Goal: Task Accomplishment & Management: Manage account settings

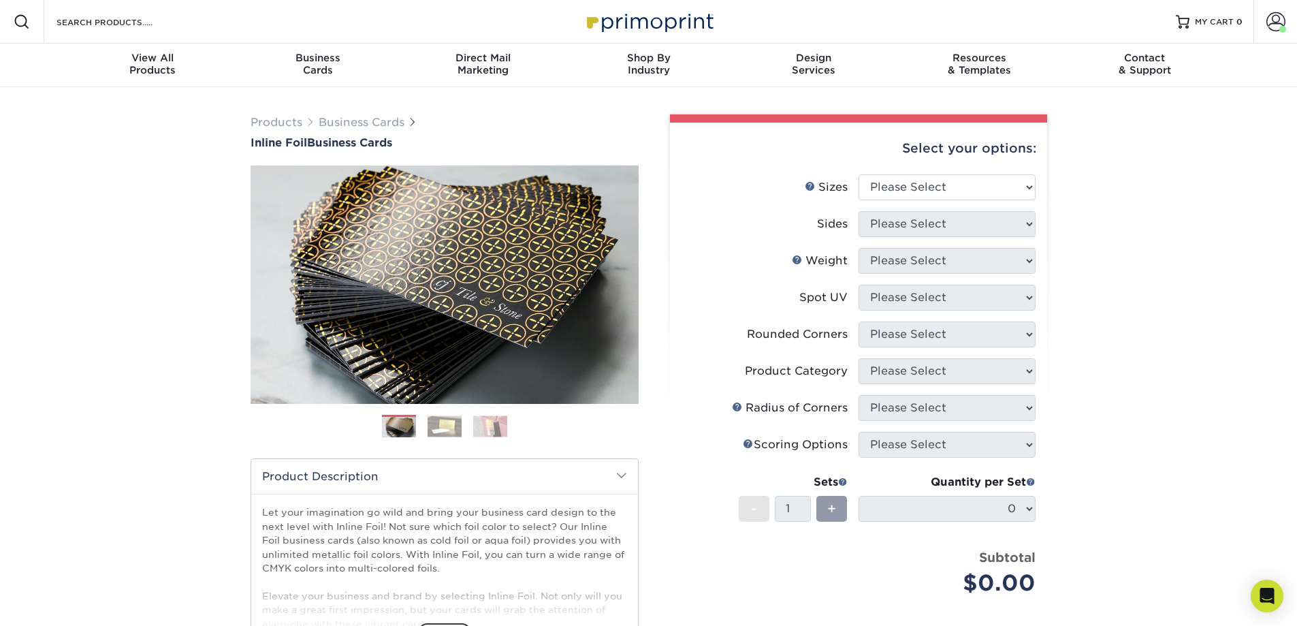
click at [1278, 25] on span at bounding box center [1276, 21] width 19 height 19
click at [1127, 114] on link "Active Orders" at bounding box center [1195, 115] width 171 height 18
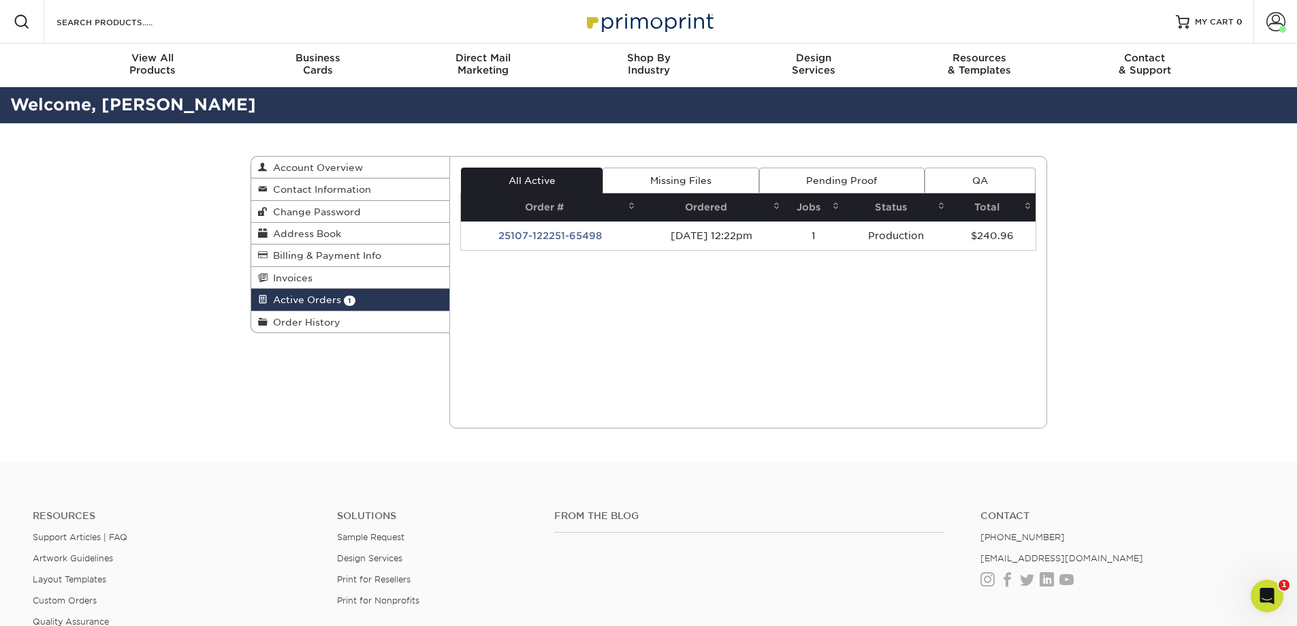
click at [1270, 21] on span at bounding box center [1276, 21] width 19 height 19
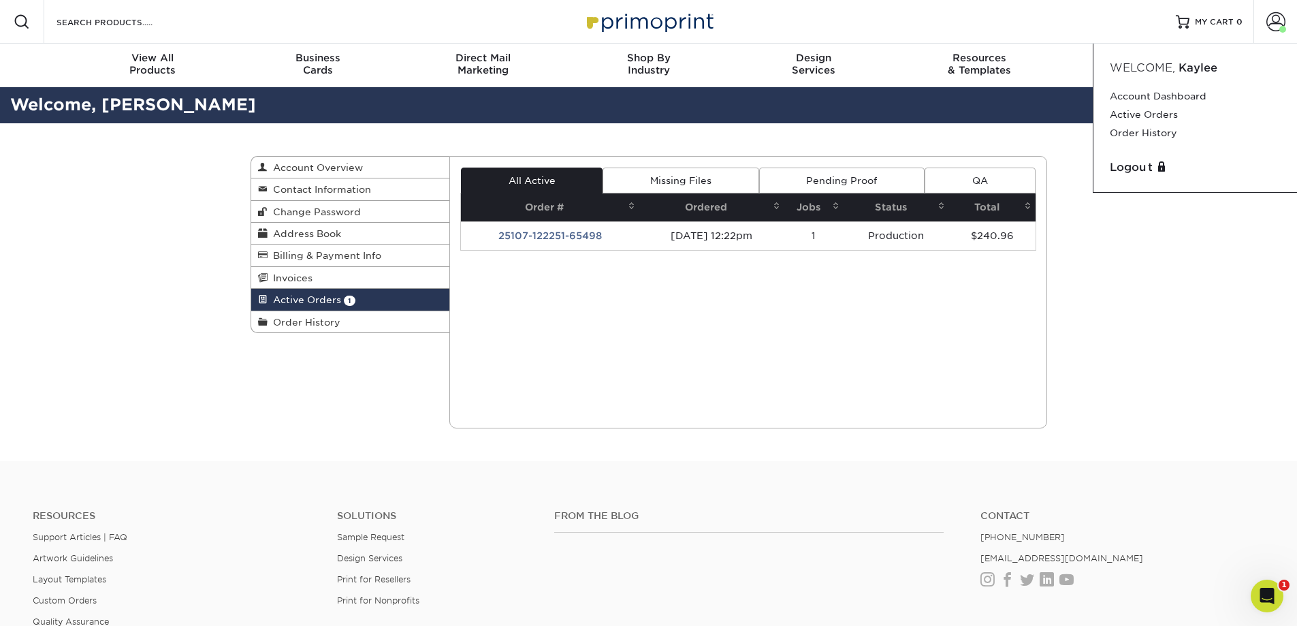
click at [1133, 158] on div "Logout" at bounding box center [1196, 167] width 182 height 27
click at [1133, 172] on link "Logout" at bounding box center [1195, 167] width 171 height 16
